Goal: Find contact information: Find contact information

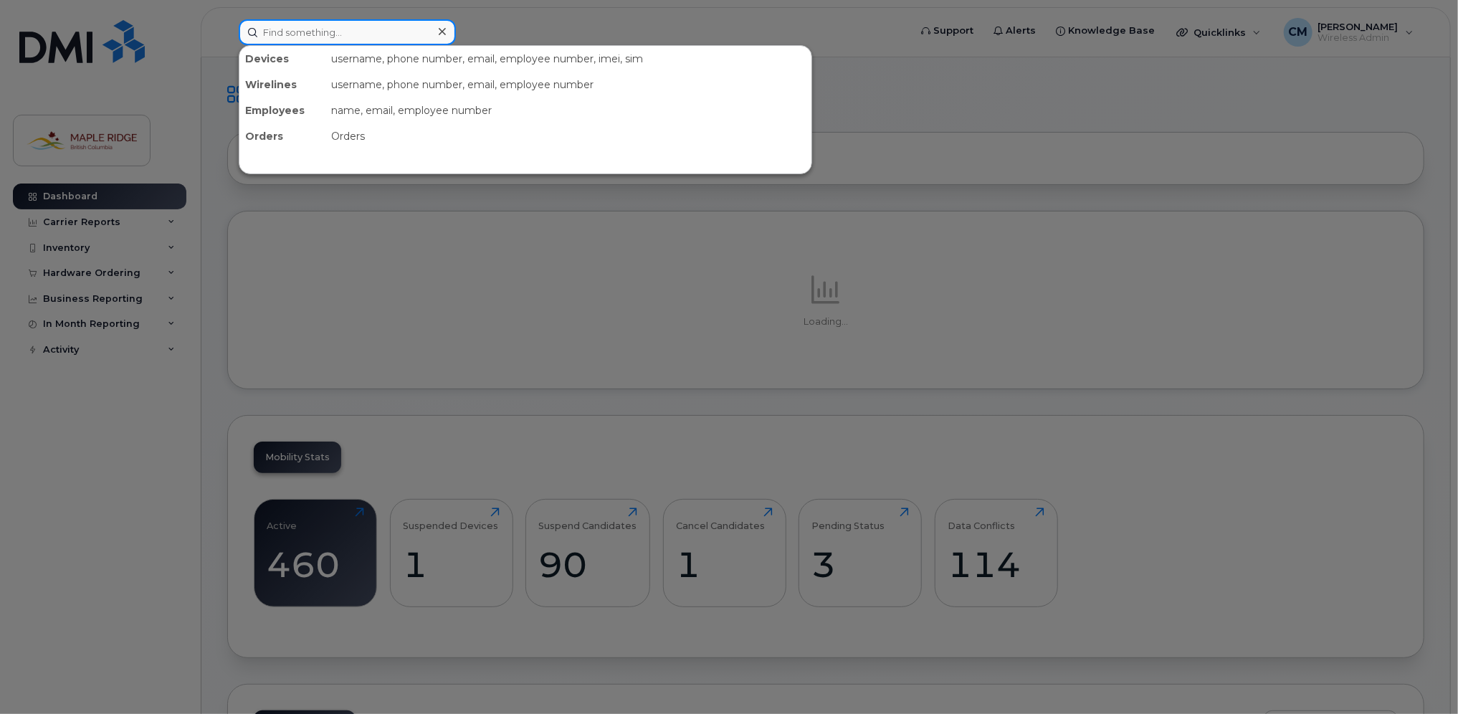
click at [353, 33] on input at bounding box center [347, 32] width 217 height 26
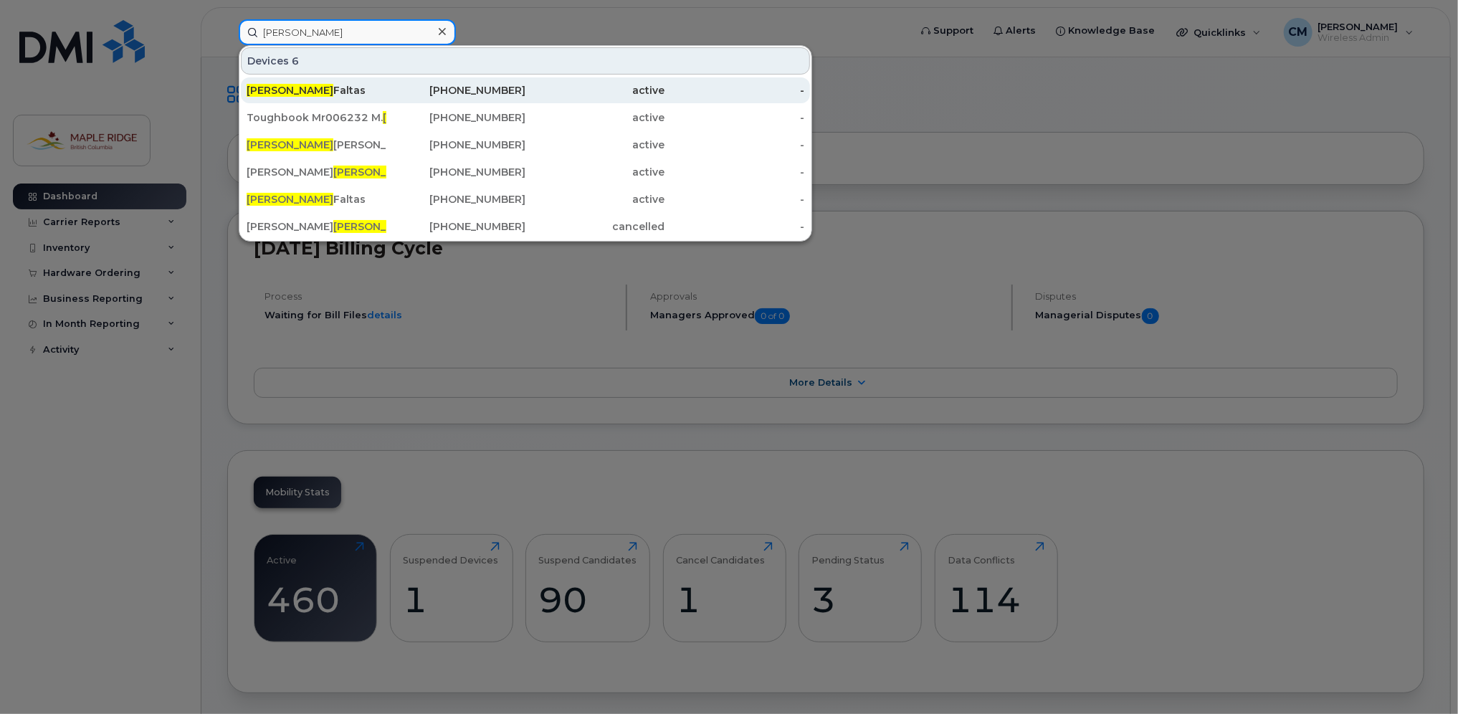
type input "[PERSON_NAME]"
click at [314, 95] on div "[PERSON_NAME]" at bounding box center [317, 90] width 140 height 14
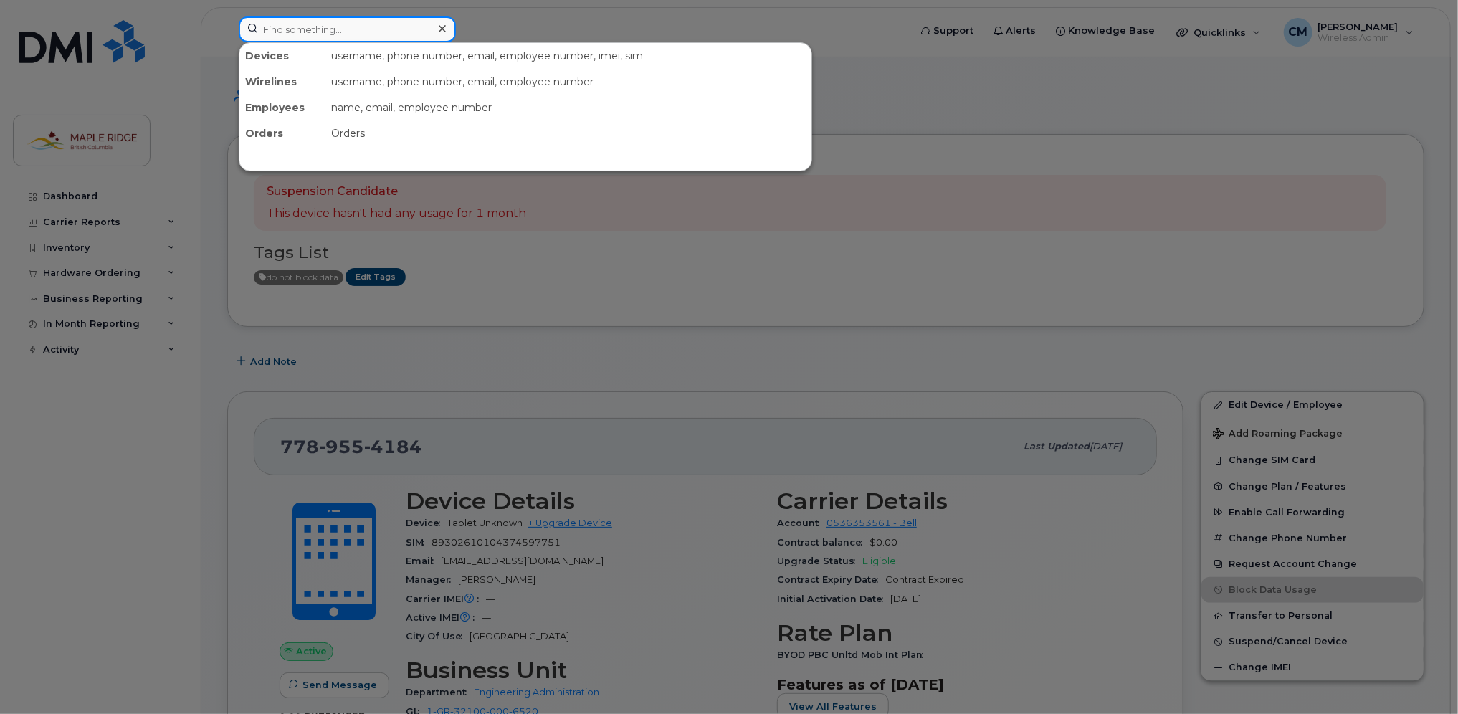
click at [350, 39] on input at bounding box center [347, 29] width 217 height 26
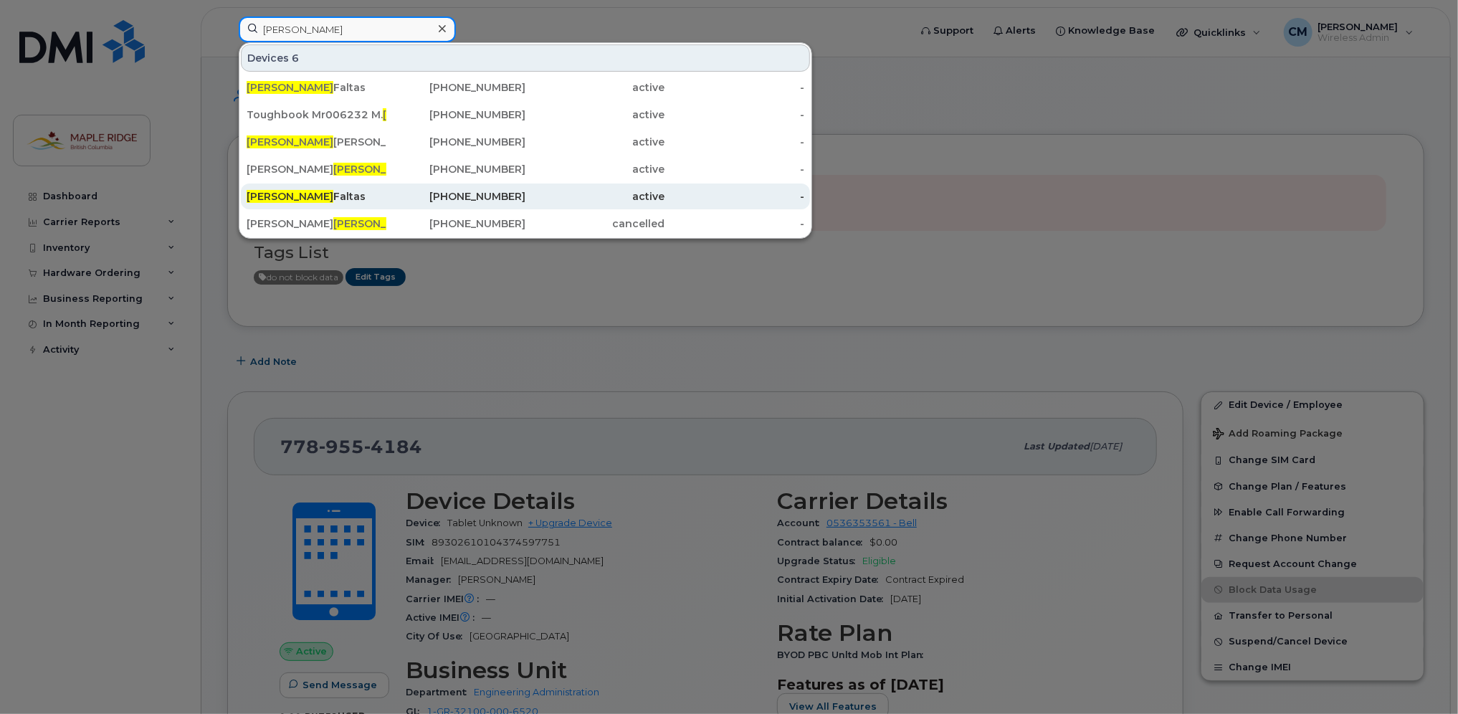
type input "[PERSON_NAME]"
click at [347, 197] on div "[PERSON_NAME]" at bounding box center [317, 196] width 140 height 14
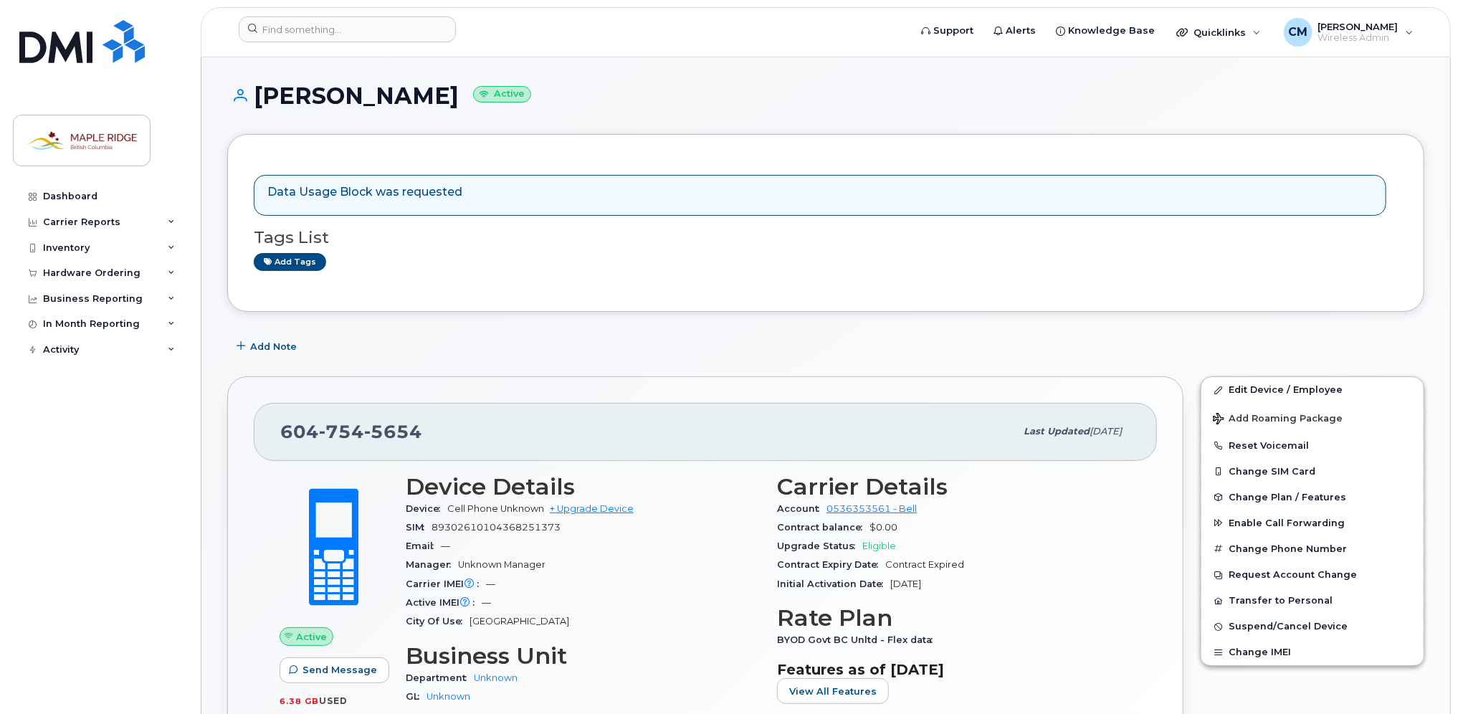
click at [353, 437] on span "754" at bounding box center [341, 432] width 45 height 22
copy span "604 754 5654"
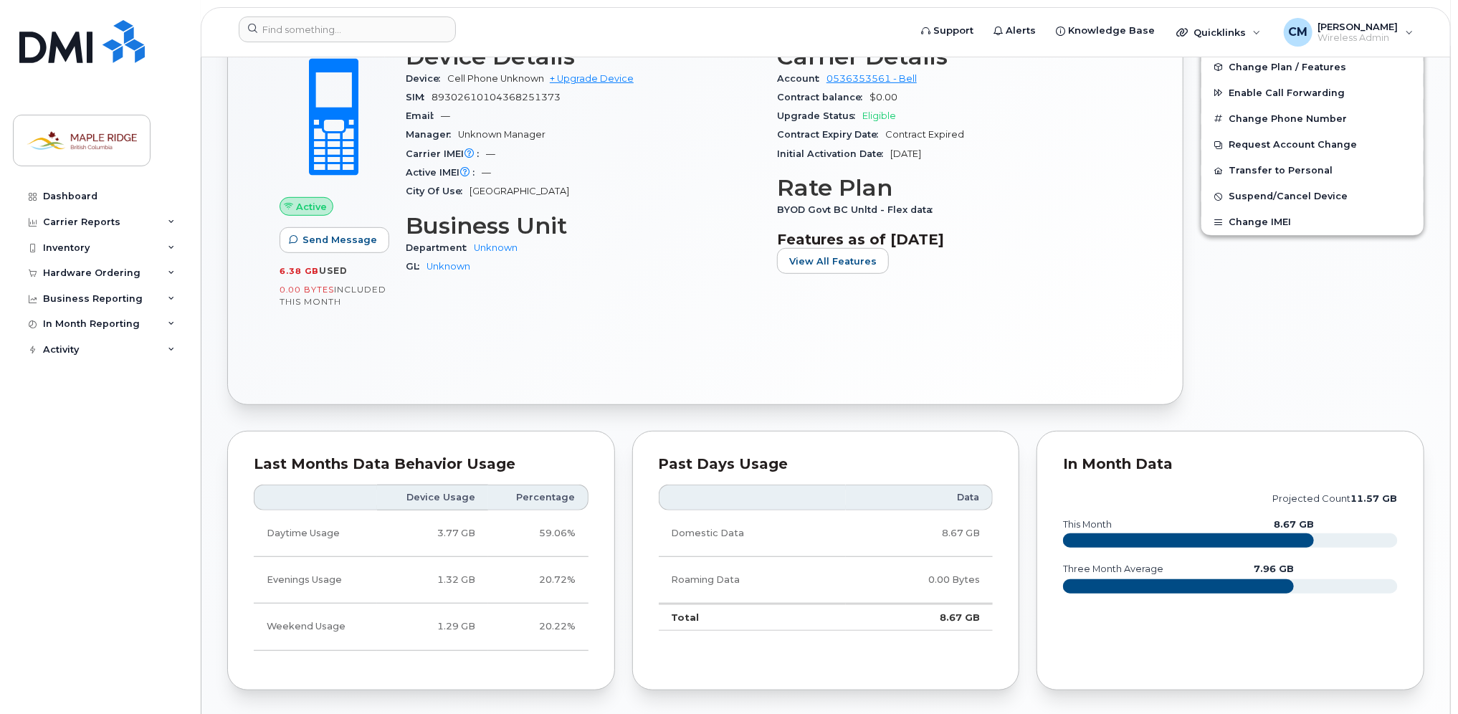
click at [281, 359] on div "Active Send Message 6.38 GB  used 0.00 Bytes  included this month Device Detail…" at bounding box center [705, 205] width 903 height 348
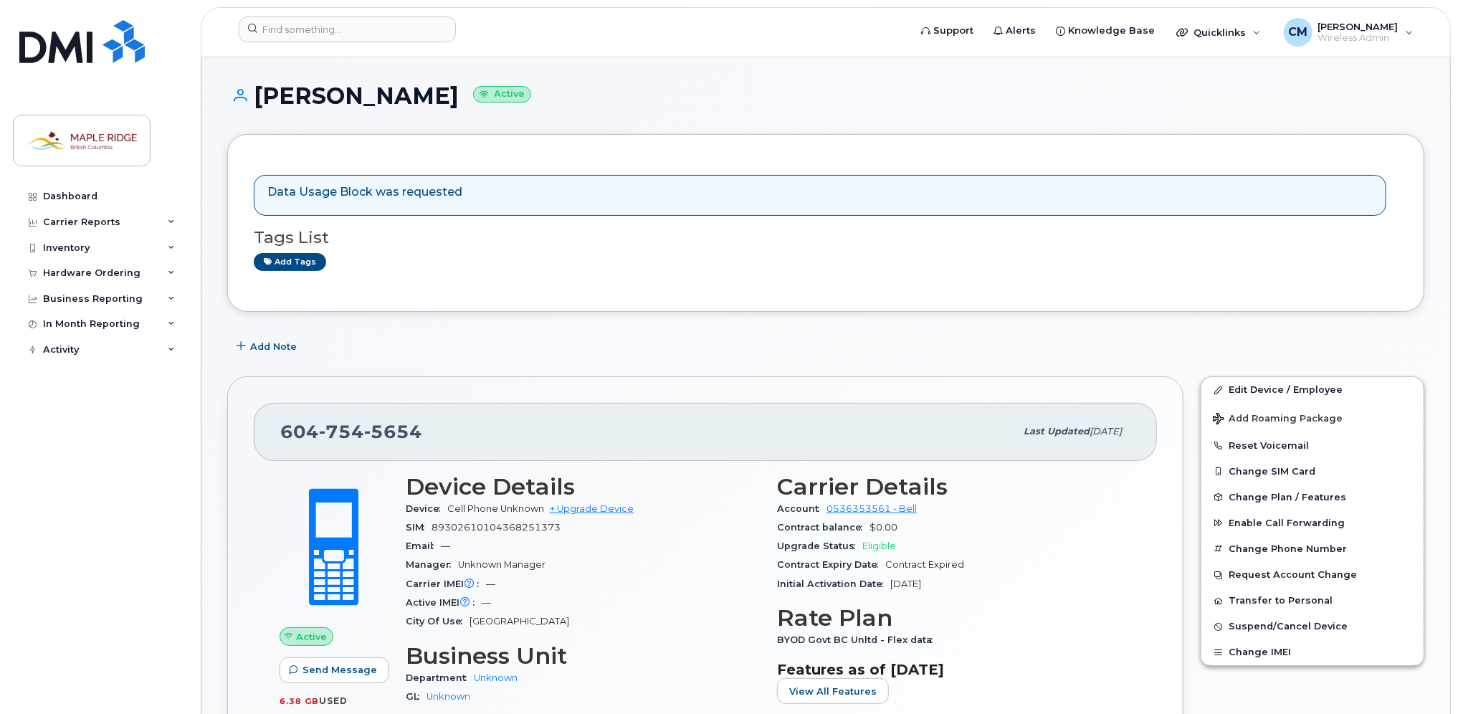
click at [364, 421] on span "5654" at bounding box center [393, 432] width 58 height 22
click at [361, 419] on div "604 754 5654" at bounding box center [647, 432] width 735 height 30
copy span "604 754 5654"
